Goal: Task Accomplishment & Management: Manage account settings

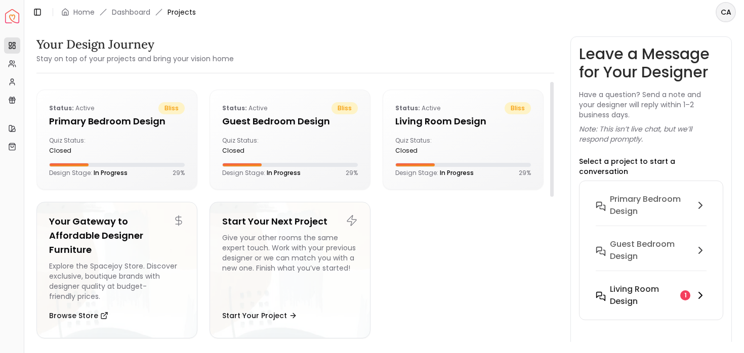
click at [651, 279] on button "Living Room design 1" at bounding box center [650, 295] width 127 height 32
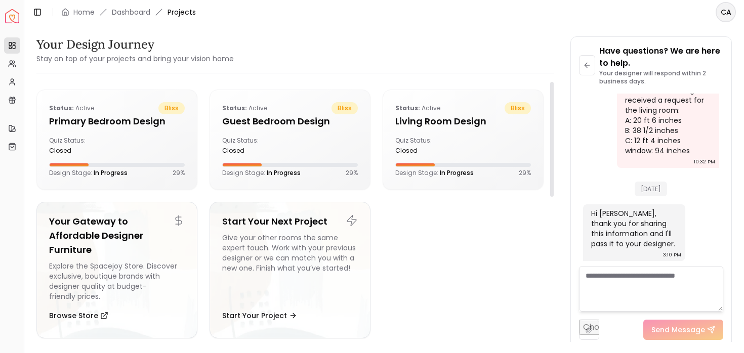
scroll to position [74, 0]
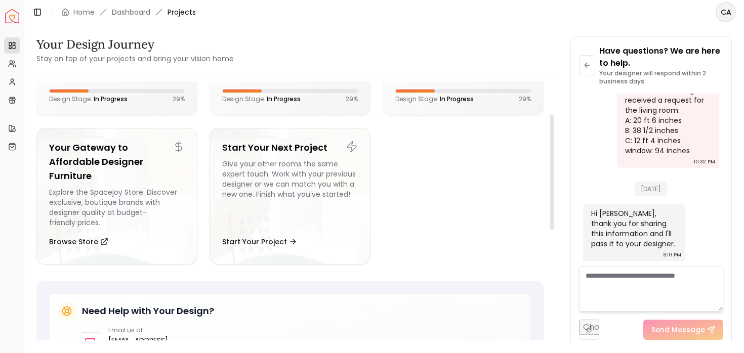
click at [655, 288] on textarea at bounding box center [651, 289] width 145 height 46
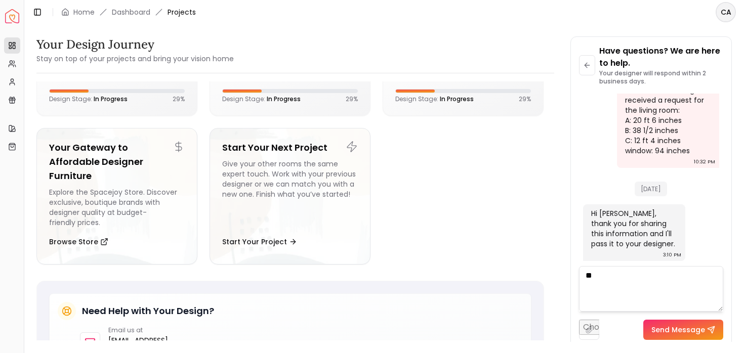
type textarea "*"
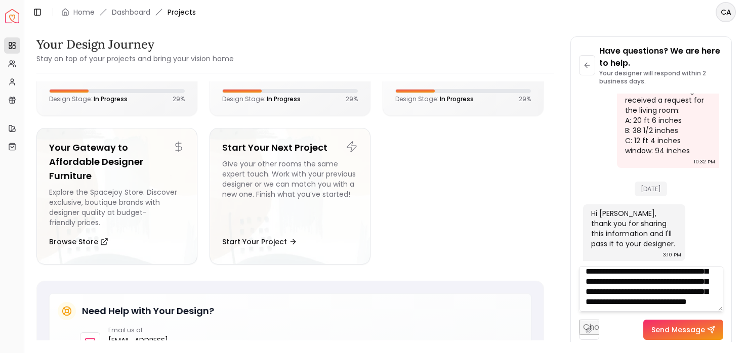
scroll to position [31, 0]
type textarea "**********"
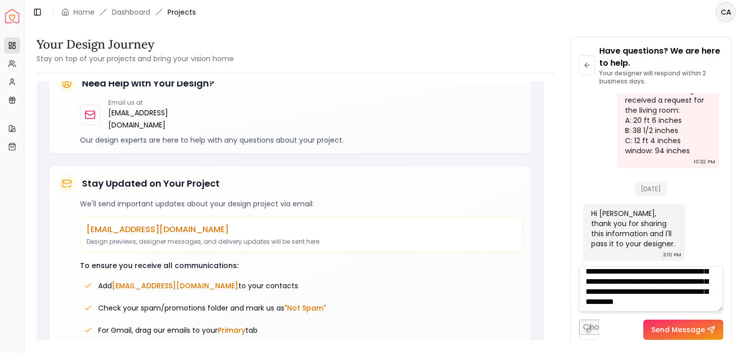
scroll to position [0, 0]
